Goal: Task Accomplishment & Management: Manage account settings

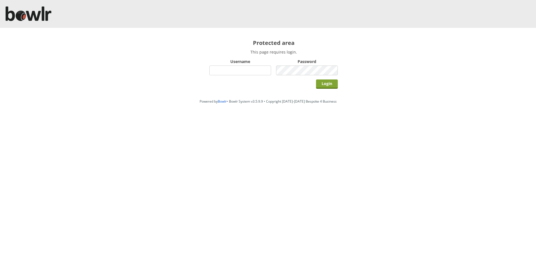
type input "hornseaindoorbowlsclub"
click at [325, 87] on input "Login" at bounding box center [327, 84] width 22 height 9
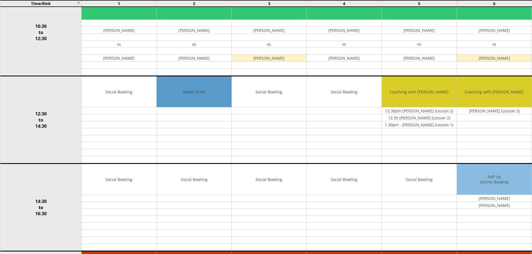
scroll to position [177, 0]
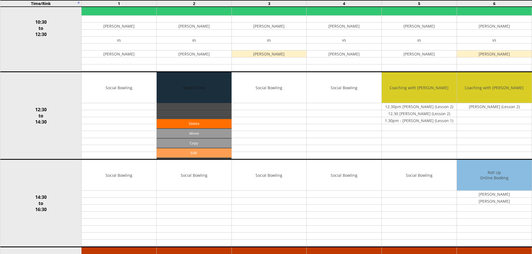
click at [195, 154] on link "Edit" at bounding box center [194, 152] width 75 height 9
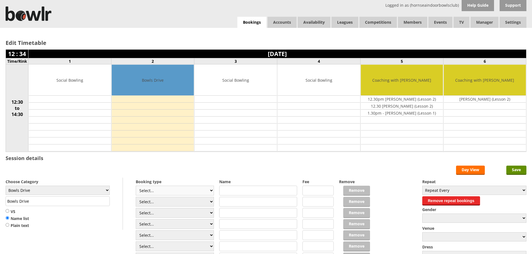
click at [212, 190] on select "Select... Club Competition (Member) Club Competition (Visitor) National (Member…" at bounding box center [175, 191] width 78 height 10
select select "1_50"
click at [136, 186] on select "Select... Club Competition (Member) Club Competition (Visitor) National (Member…" at bounding box center [175, 191] width 78 height 10
type input "5.0000"
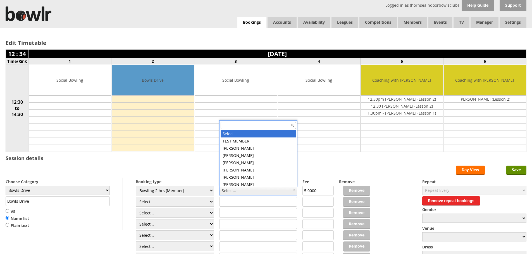
click at [229, 124] on input "text" at bounding box center [258, 125] width 75 height 7
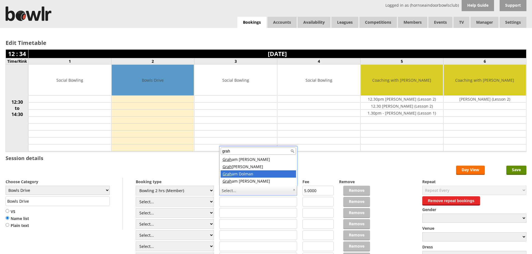
type input "grah"
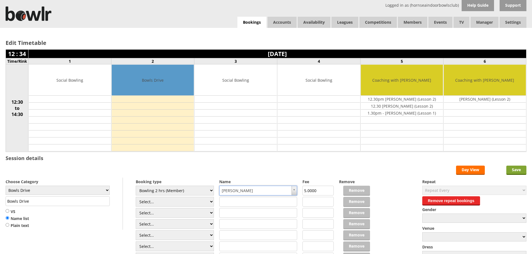
click at [517, 169] on input "Save" at bounding box center [516, 170] width 20 height 9
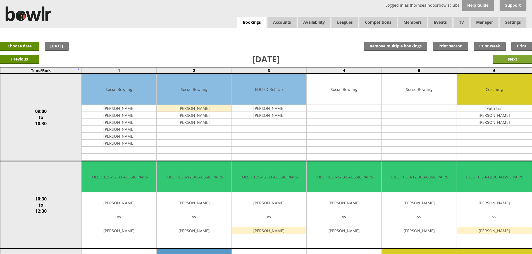
click at [514, 58] on input "Next" at bounding box center [512, 59] width 39 height 9
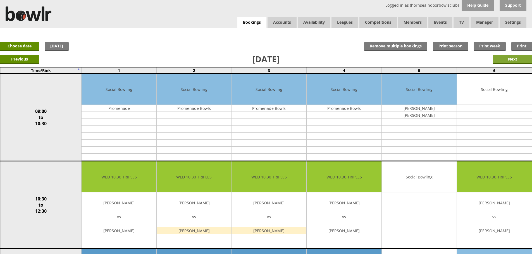
click at [523, 59] on input "Next" at bounding box center [512, 59] width 39 height 9
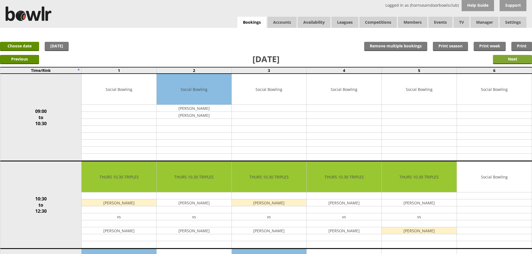
click at [513, 60] on input "Next" at bounding box center [512, 59] width 39 height 9
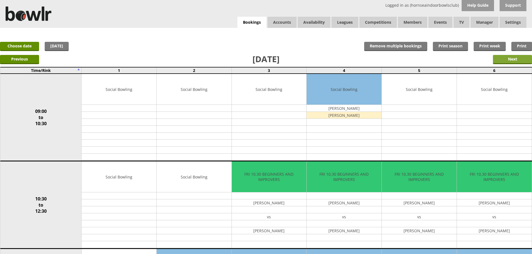
click at [511, 57] on input "Next" at bounding box center [512, 59] width 39 height 9
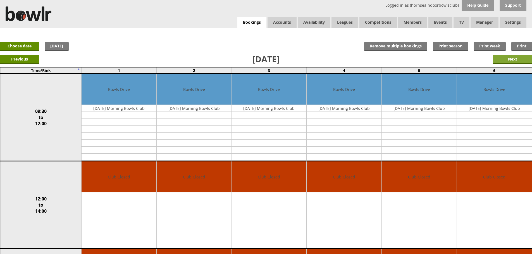
click at [512, 58] on input "Next" at bounding box center [512, 59] width 39 height 9
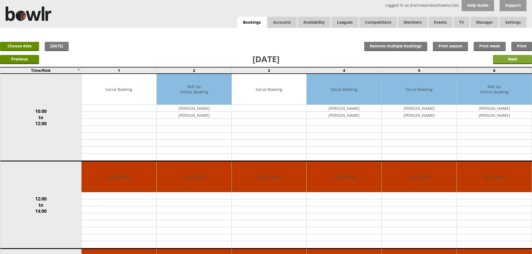
click at [512, 56] on input "Next" at bounding box center [512, 59] width 39 height 9
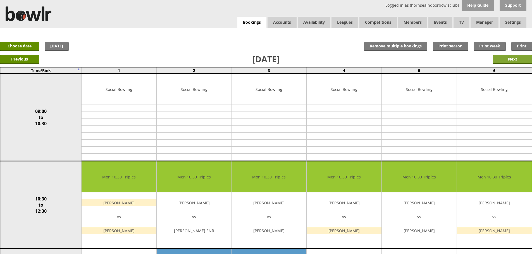
click at [515, 61] on input "Next" at bounding box center [512, 59] width 39 height 9
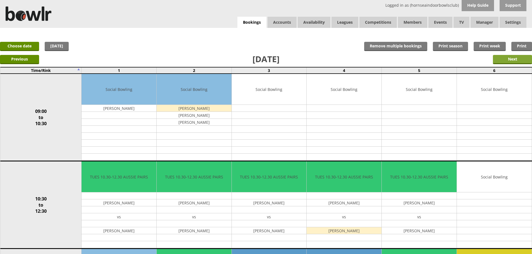
click at [515, 58] on input "Next" at bounding box center [512, 59] width 39 height 9
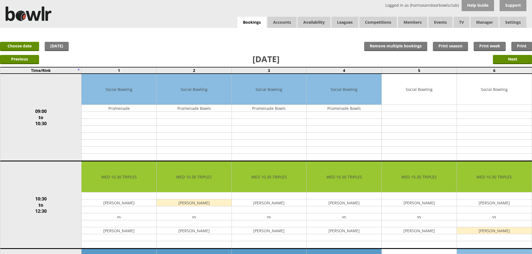
click at [515, 58] on input "Next" at bounding box center [512, 59] width 39 height 9
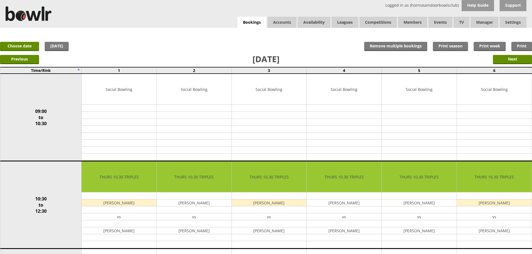
click at [515, 58] on input "Next" at bounding box center [512, 59] width 39 height 9
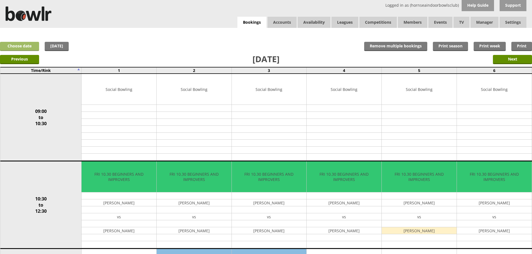
click at [15, 46] on link "Choose date" at bounding box center [19, 46] width 39 height 9
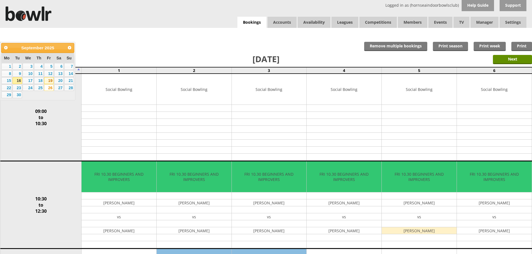
click at [49, 80] on link "19" at bounding box center [48, 80] width 9 height 7
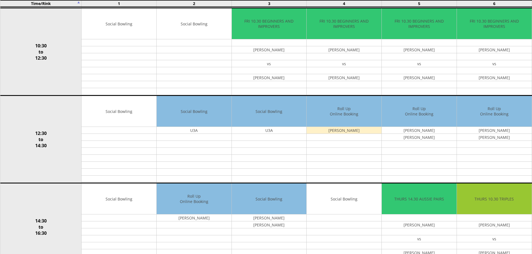
scroll to position [148, 0]
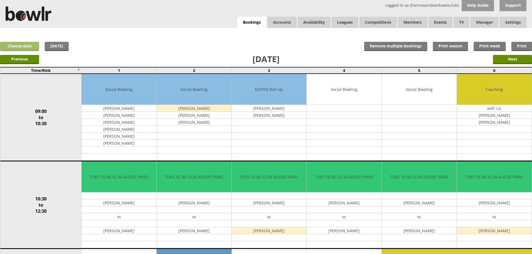
click at [27, 43] on link "Choose date" at bounding box center [19, 46] width 39 height 9
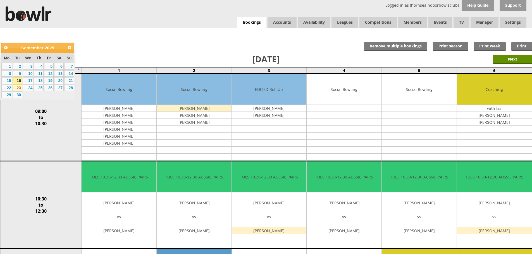
click at [20, 88] on link "23" at bounding box center [17, 88] width 9 height 7
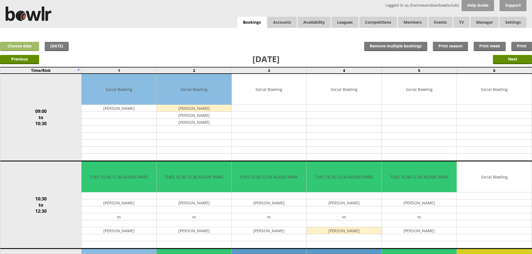
click at [16, 44] on link "Choose date" at bounding box center [19, 46] width 39 height 9
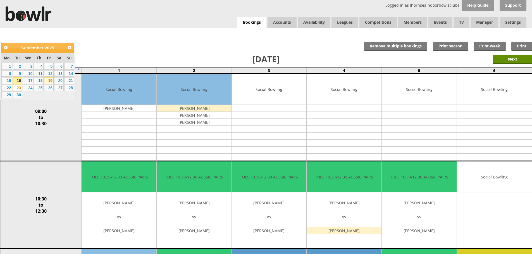
click at [49, 80] on link "19" at bounding box center [48, 80] width 9 height 7
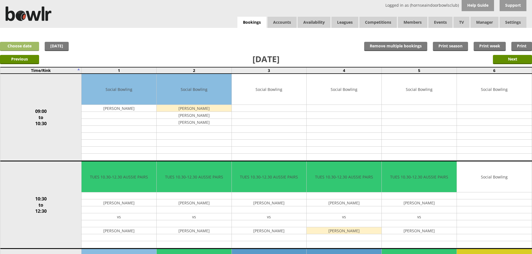
click at [26, 46] on link "Choose date" at bounding box center [19, 46] width 39 height 9
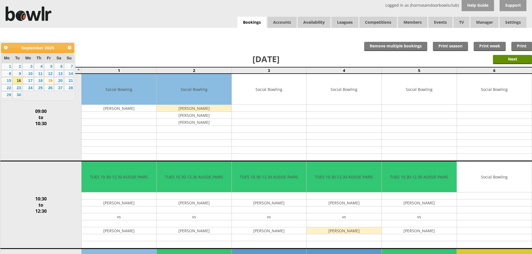
click at [48, 80] on link "19" at bounding box center [48, 80] width 9 height 7
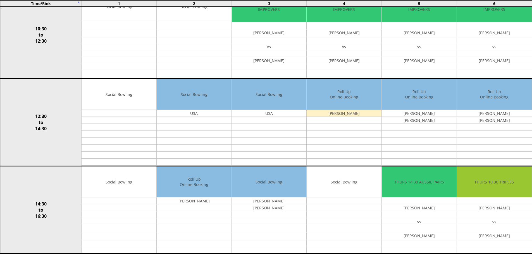
scroll to position [159, 0]
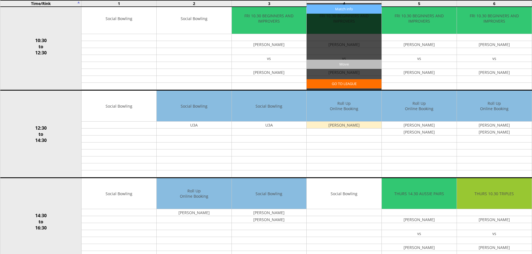
click at [330, 66] on input "Move" at bounding box center [343, 64] width 75 height 9
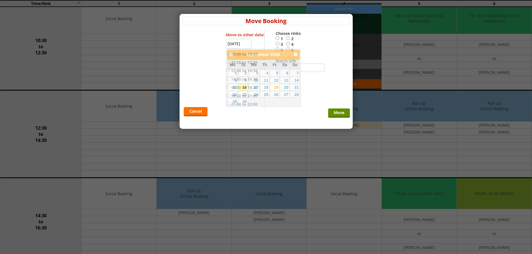
click at [231, 44] on input "19-09-2025" at bounding box center [239, 44] width 26 height 10
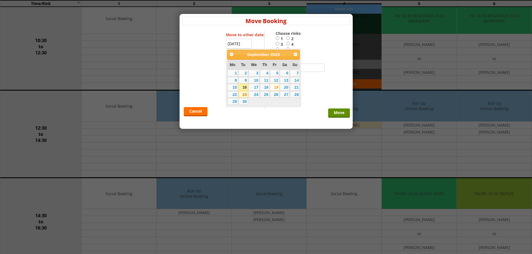
click at [242, 94] on link "23" at bounding box center [242, 94] width 9 height 7
type input "[DATE]"
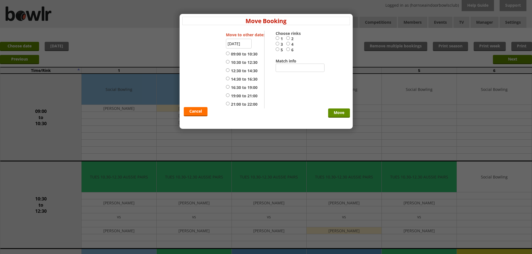
drag, startPoint x: 288, startPoint y: 44, endPoint x: 277, endPoint y: 57, distance: 17.8
click at [288, 44] on input "4" at bounding box center [288, 44] width 4 height 4
radio input "true"
click at [228, 95] on input "19:00 to 21:00" at bounding box center [228, 95] width 4 height 4
radio input "true"
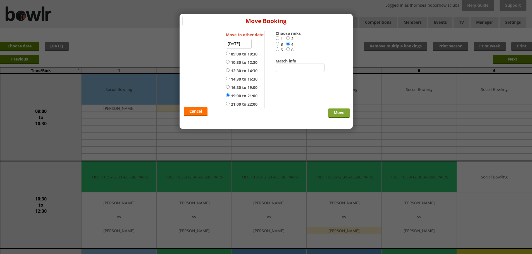
click at [338, 113] on input "Move" at bounding box center [339, 113] width 22 height 9
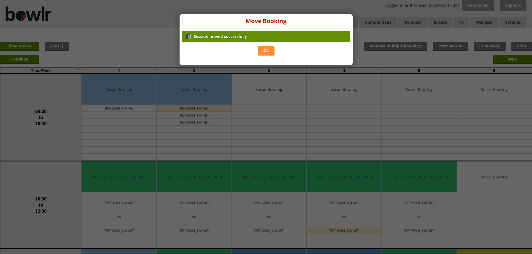
click at [266, 51] on link "Ok" at bounding box center [266, 50] width 17 height 9
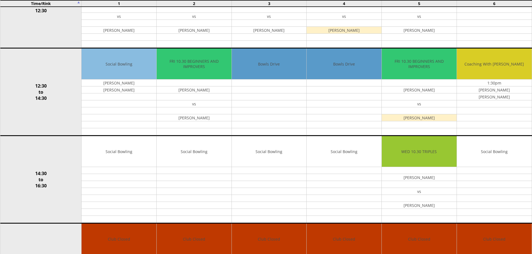
scroll to position [203, 0]
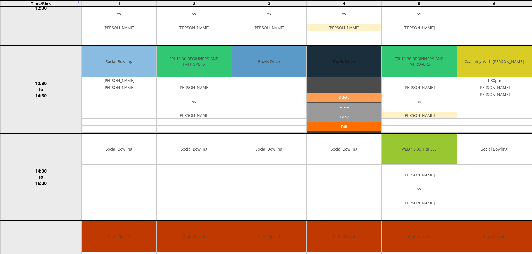
click at [334, 97] on link "Delete" at bounding box center [343, 97] width 75 height 9
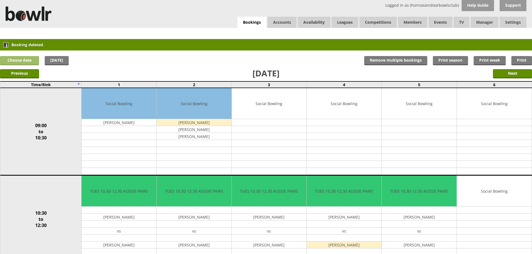
click at [16, 61] on link "Choose date" at bounding box center [19, 60] width 39 height 9
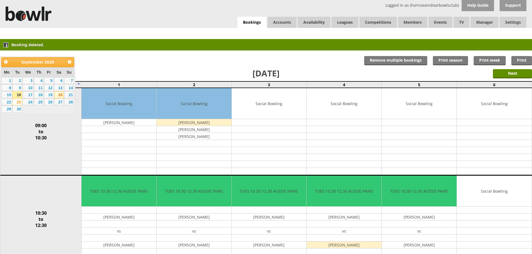
click at [57, 93] on link "20" at bounding box center [58, 95] width 9 height 7
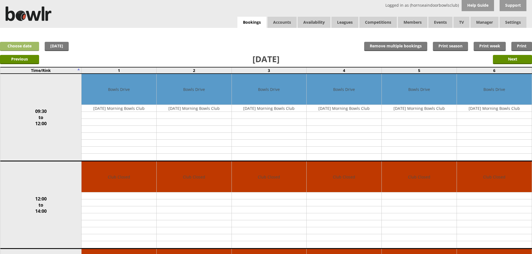
click at [24, 48] on link "Choose date" at bounding box center [19, 46] width 39 height 9
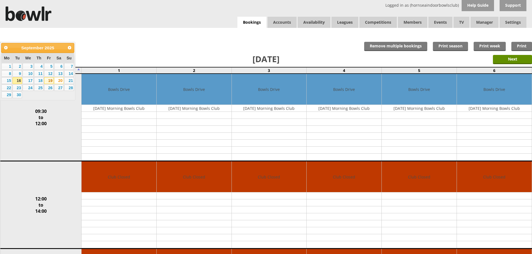
click at [48, 80] on link "19" at bounding box center [48, 80] width 9 height 7
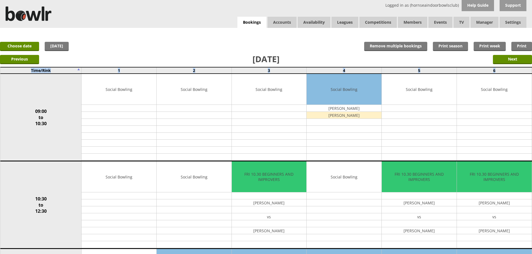
drag, startPoint x: 531, startPoint y: 72, endPoint x: 533, endPoint y: 105, distance: 33.0
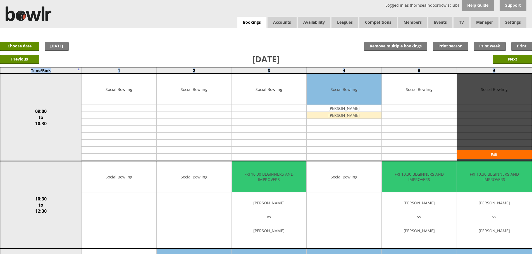
click at [530, 106] on div "Edit" at bounding box center [494, 117] width 75 height 87
click at [18, 45] on link "Choose date" at bounding box center [19, 46] width 39 height 9
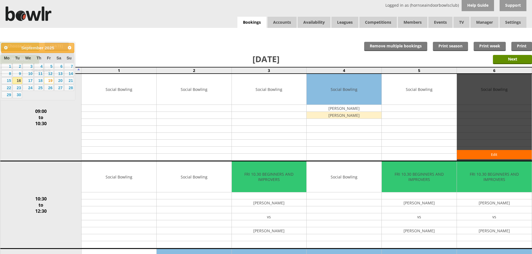
drag, startPoint x: 109, startPoint y: 54, endPoint x: 66, endPoint y: 52, distance: 43.0
click at [109, 54] on div "Previous Next" at bounding box center [266, 59] width 532 height 14
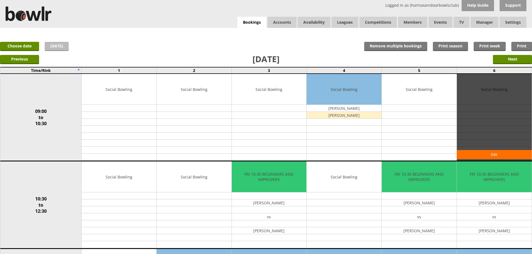
click at [64, 48] on link "Today" at bounding box center [57, 46] width 24 height 9
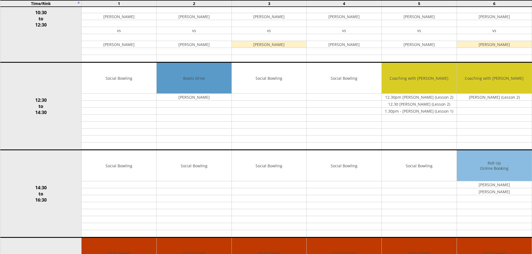
scroll to position [186, 0]
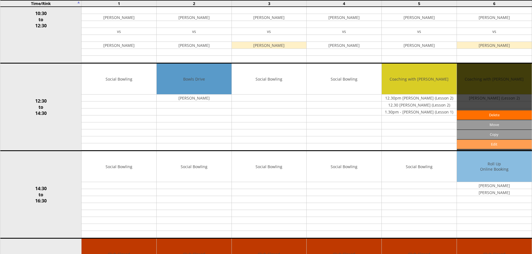
click at [490, 142] on link "Edit" at bounding box center [494, 144] width 75 height 9
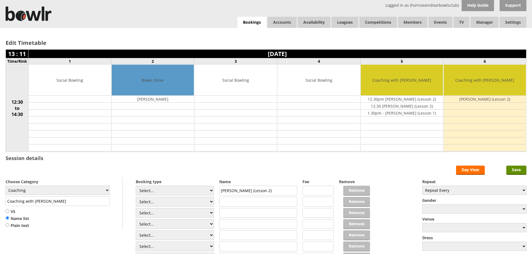
click at [252, 199] on input "text" at bounding box center [258, 202] width 78 height 10
type input "[PERSON_NAME] (Lesson 1)"
click at [515, 169] on input "Save" at bounding box center [516, 170] width 20 height 9
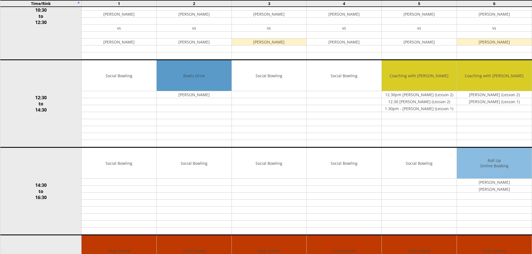
scroll to position [197, 0]
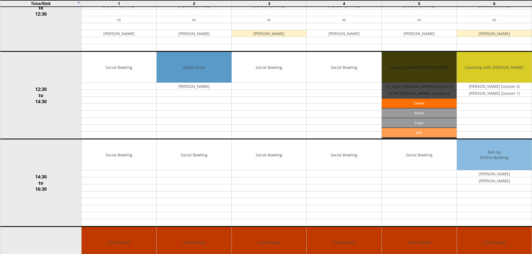
click at [414, 133] on link "Edit" at bounding box center [419, 132] width 75 height 9
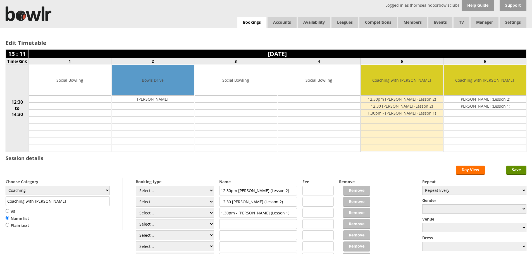
click at [237, 224] on input "text" at bounding box center [258, 224] width 78 height 10
click at [210, 224] on select "Select... Club Competition (Member) Club Competition (Visitor) National (Member…" at bounding box center [175, 224] width 78 height 10
select select "1_54"
click at [136, 219] on select "Select... Club Competition (Member) Club Competition (Visitor) National (Member…" at bounding box center [175, 224] width 78 height 10
type input "Coaching"
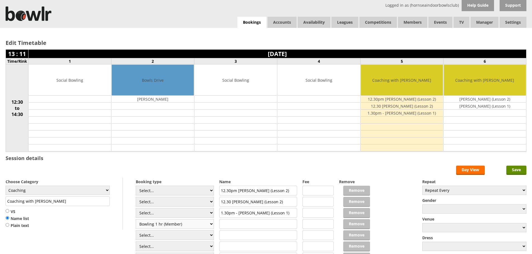
type input "3.0000"
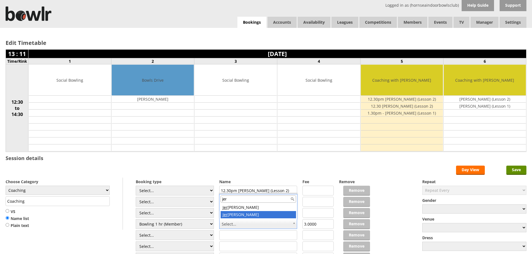
type input "jer"
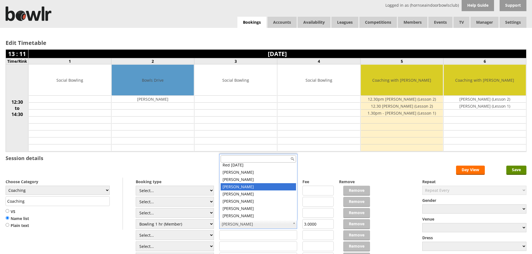
scroll to position [2308, 0]
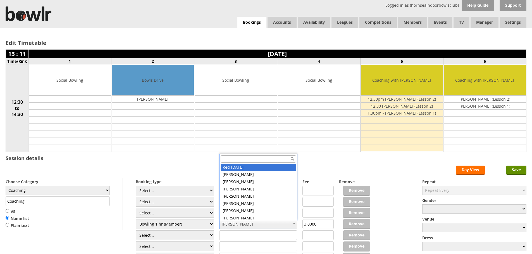
click at [252, 159] on input "text" at bounding box center [258, 158] width 75 height 7
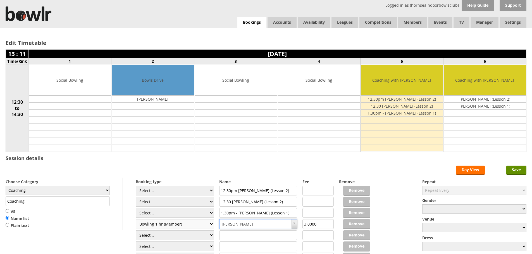
click at [210, 226] on select "Select... Club Competition (Member) Club Competition (Visitor) National (Member…" at bounding box center [175, 224] width 78 height 10
select select
click at [136, 219] on select "Select... Club Competition (Member) Club Competition (Visitor) National (Member…" at bounding box center [175, 224] width 78 height 10
drag, startPoint x: 285, startPoint y: 225, endPoint x: 202, endPoint y: 224, distance: 83.2
click at [202, 178] on div "Booking type Select... Club Competition (Member) Club Competition (Visitor) Nat…" at bounding box center [266, 178] width 521 height 0
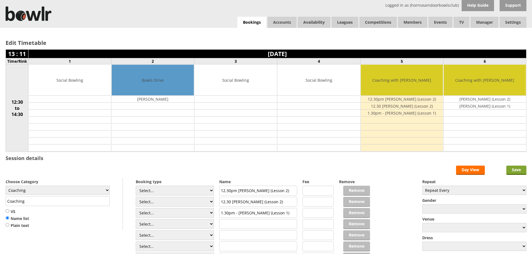
click at [515, 171] on input "Save" at bounding box center [516, 170] width 20 height 9
drag, startPoint x: 220, startPoint y: 212, endPoint x: 292, endPoint y: 210, distance: 72.1
click at [292, 210] on input "1.30pm - [PERSON_NAME] (Lesson 1)" at bounding box center [258, 213] width 78 height 10
click at [284, 224] on input "text" at bounding box center [258, 224] width 78 height 10
paste input "1.30pm - [PERSON_NAME] (Lesson 1)"
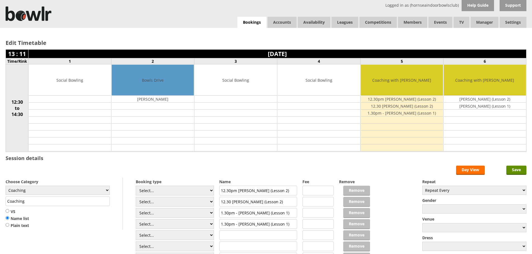
type input "1.30pm - [PERSON_NAME] (Lesson 1)"
drag, startPoint x: 289, startPoint y: 213, endPoint x: 212, endPoint y: 212, distance: 76.5
click at [212, 178] on div "Booking type Select... Club Competition (Member) Club Competition (Visitor) Nat…" at bounding box center [266, 178] width 521 height 0
click at [515, 168] on input "Save" at bounding box center [516, 170] width 20 height 9
click at [511, 170] on input "Save" at bounding box center [516, 170] width 20 height 9
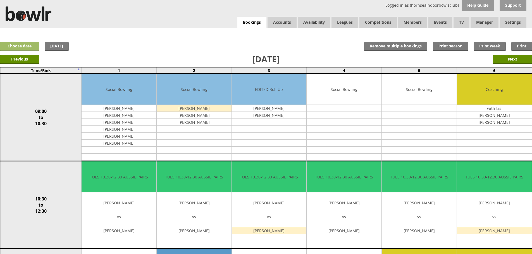
click at [29, 44] on link "Choose date" at bounding box center [19, 46] width 39 height 9
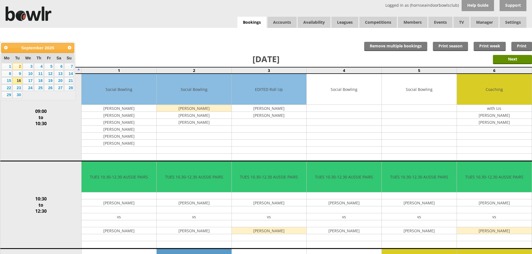
click at [19, 66] on link "2" at bounding box center [17, 66] width 9 height 7
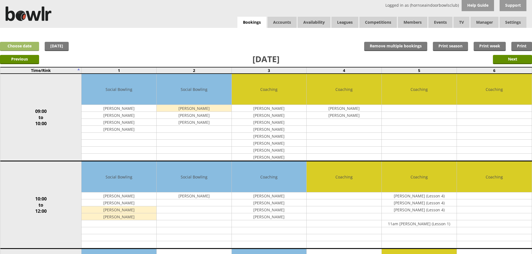
click at [25, 46] on link "Choose date" at bounding box center [19, 46] width 39 height 9
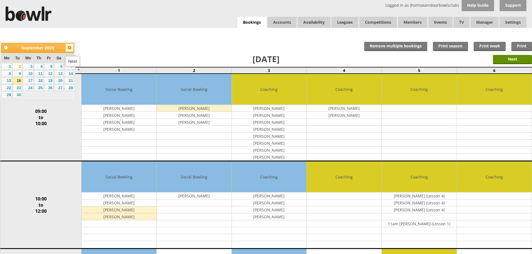
click at [72, 47] on link "Next" at bounding box center [69, 48] width 8 height 8
click at [50, 88] on link "24" at bounding box center [48, 88] width 9 height 7
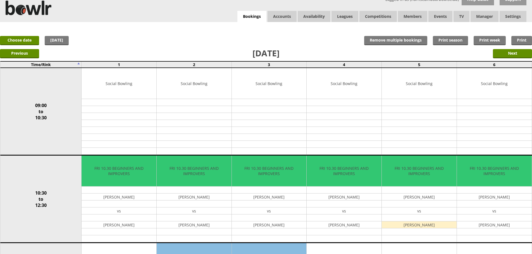
scroll to position [5, 0]
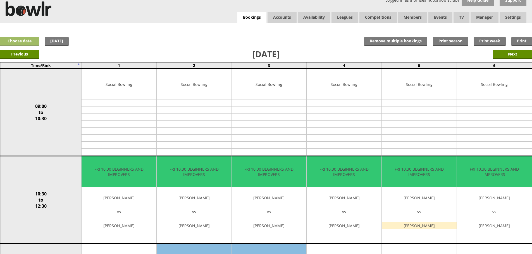
click at [20, 39] on link "Choose date" at bounding box center [19, 41] width 39 height 9
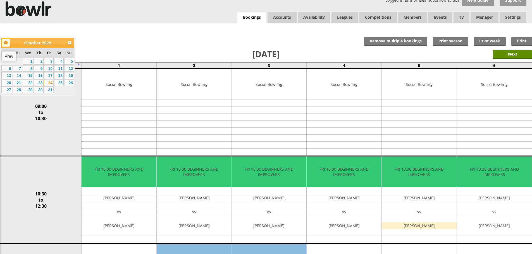
click at [7, 42] on span "Prev" at bounding box center [6, 42] width 4 height 4
click at [104, 50] on div "Previous Next" at bounding box center [266, 54] width 532 height 14
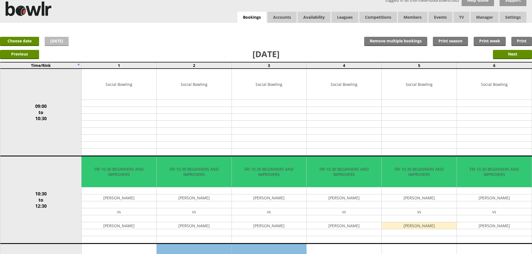
click at [59, 41] on link "[DATE]" at bounding box center [57, 41] width 24 height 9
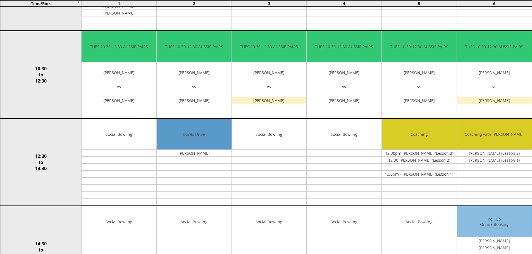
scroll to position [131, 0]
